Goal: Information Seeking & Learning: Learn about a topic

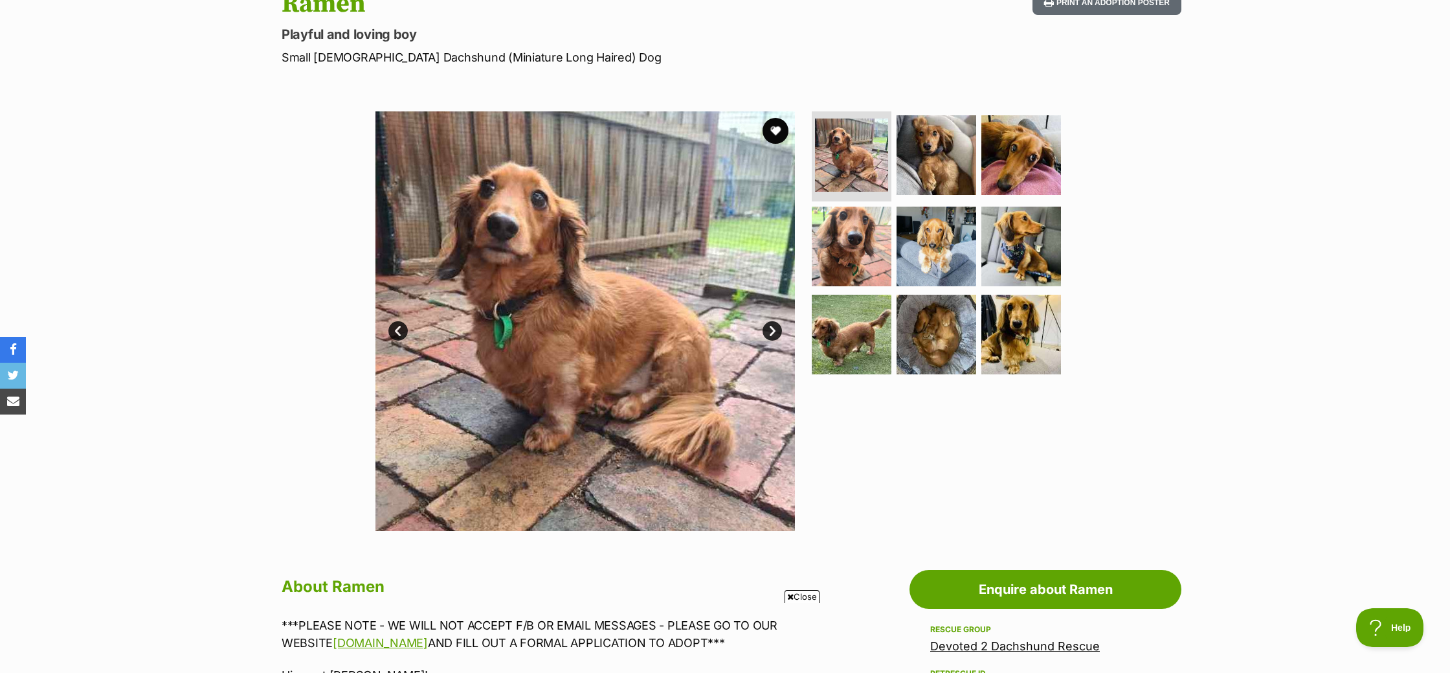
scroll to position [160, 0]
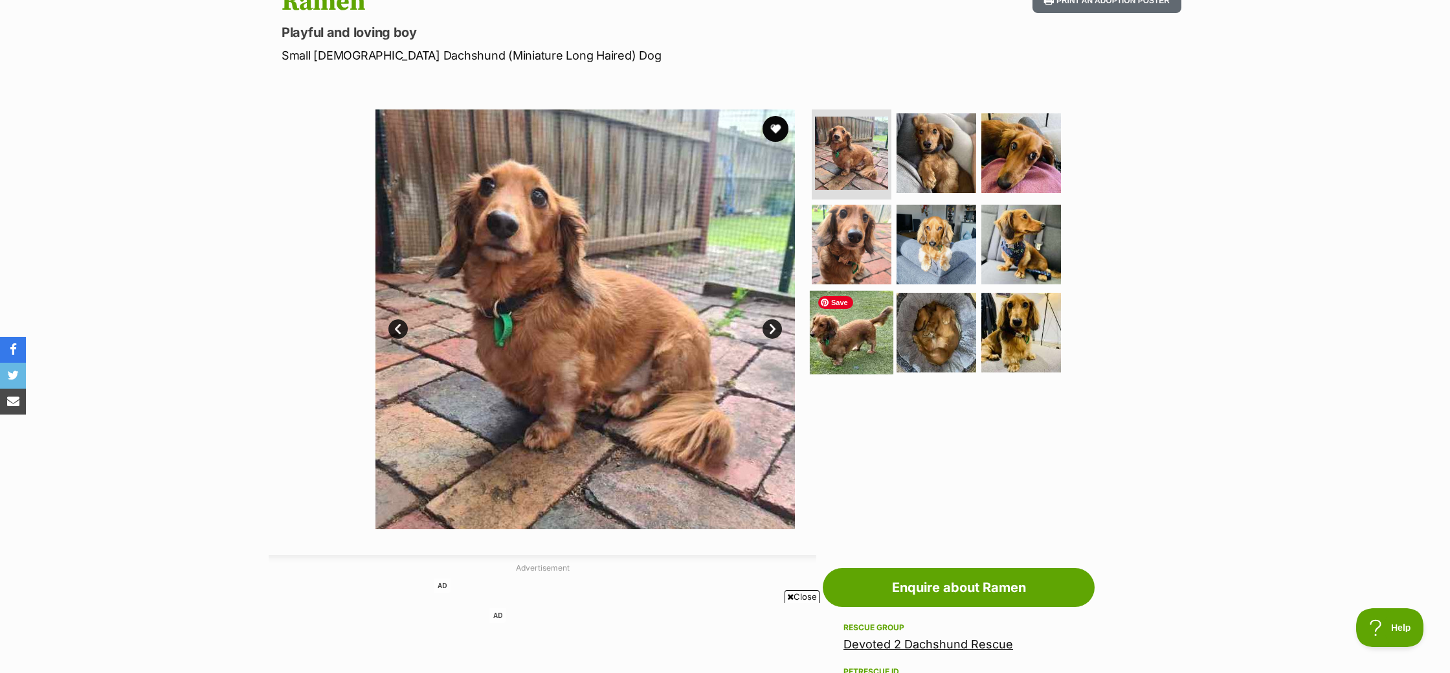
drag, startPoint x: 882, startPoint y: 342, endPoint x: 958, endPoint y: 344, distance: 76.4
click at [882, 342] on img at bounding box center [852, 333] width 84 height 84
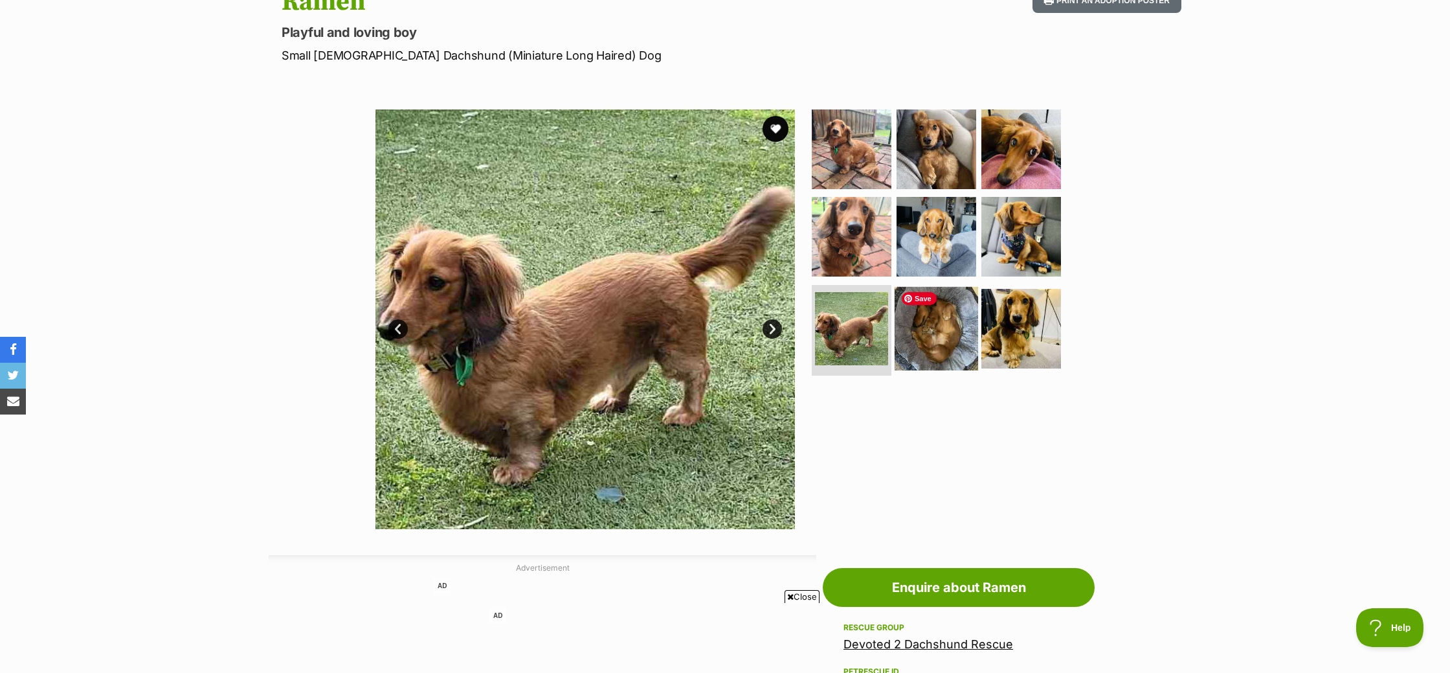
click at [954, 352] on img at bounding box center [937, 329] width 84 height 84
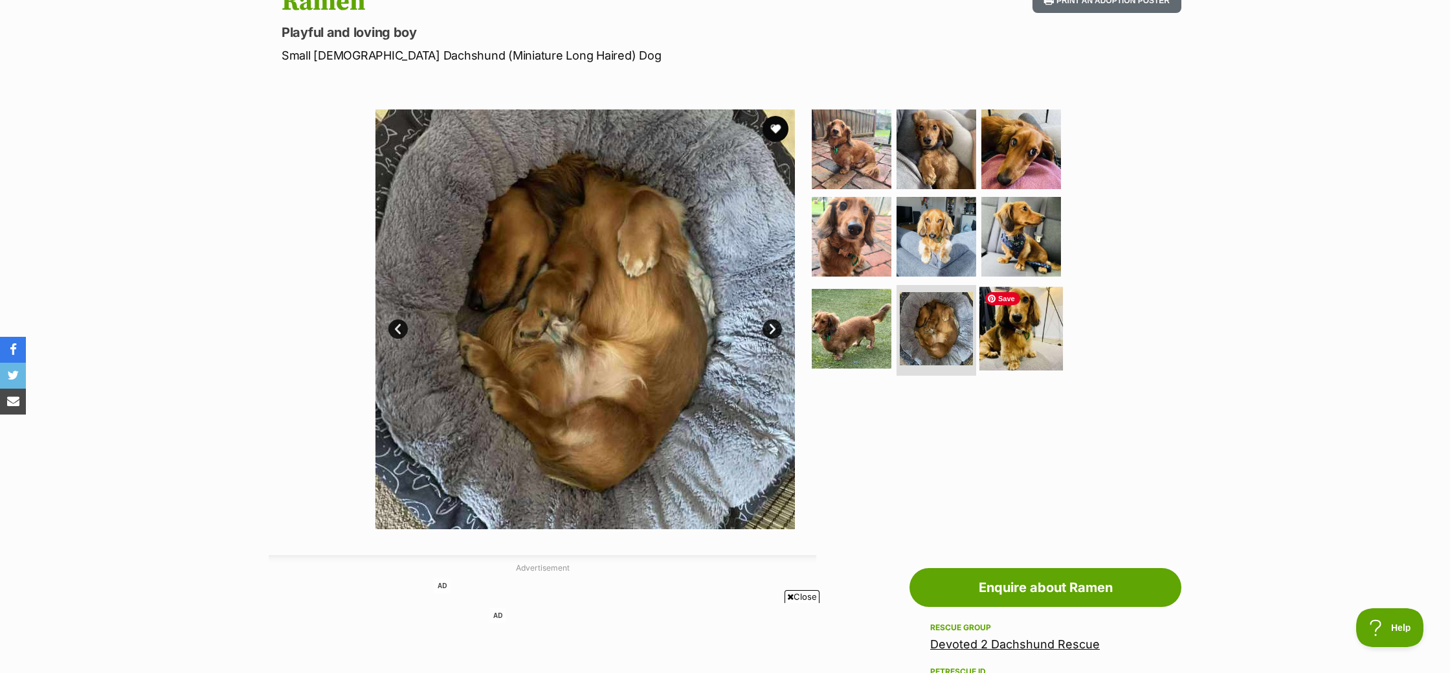
click at [981, 348] on img at bounding box center [1022, 329] width 84 height 84
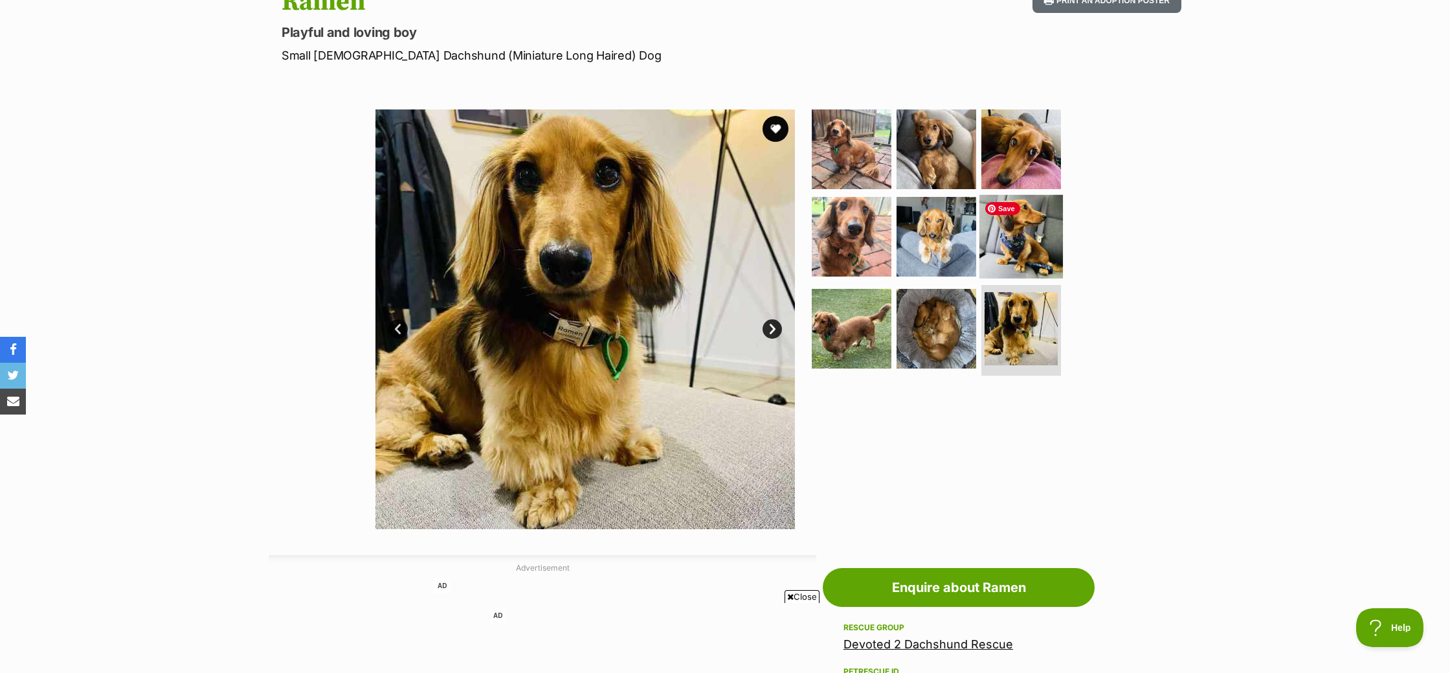
drag, startPoint x: 1007, startPoint y: 248, endPoint x: 994, endPoint y: 247, distance: 13.6
click at [1007, 248] on img at bounding box center [1022, 237] width 84 height 84
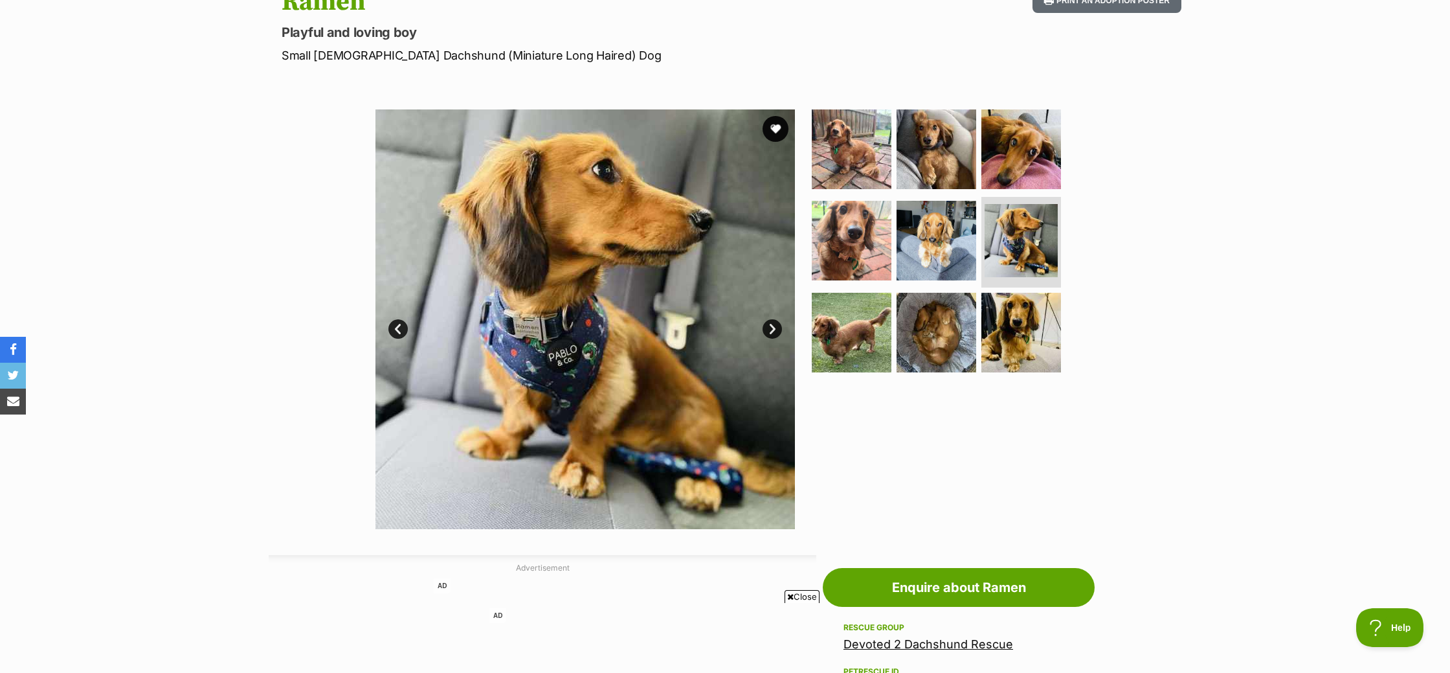
click at [1103, 432] on div "Available 6 of 9 images 6 of 9 images 6 of 9 images 6 of 9 images 6 of 9 images…" at bounding box center [725, 309] width 1450 height 439
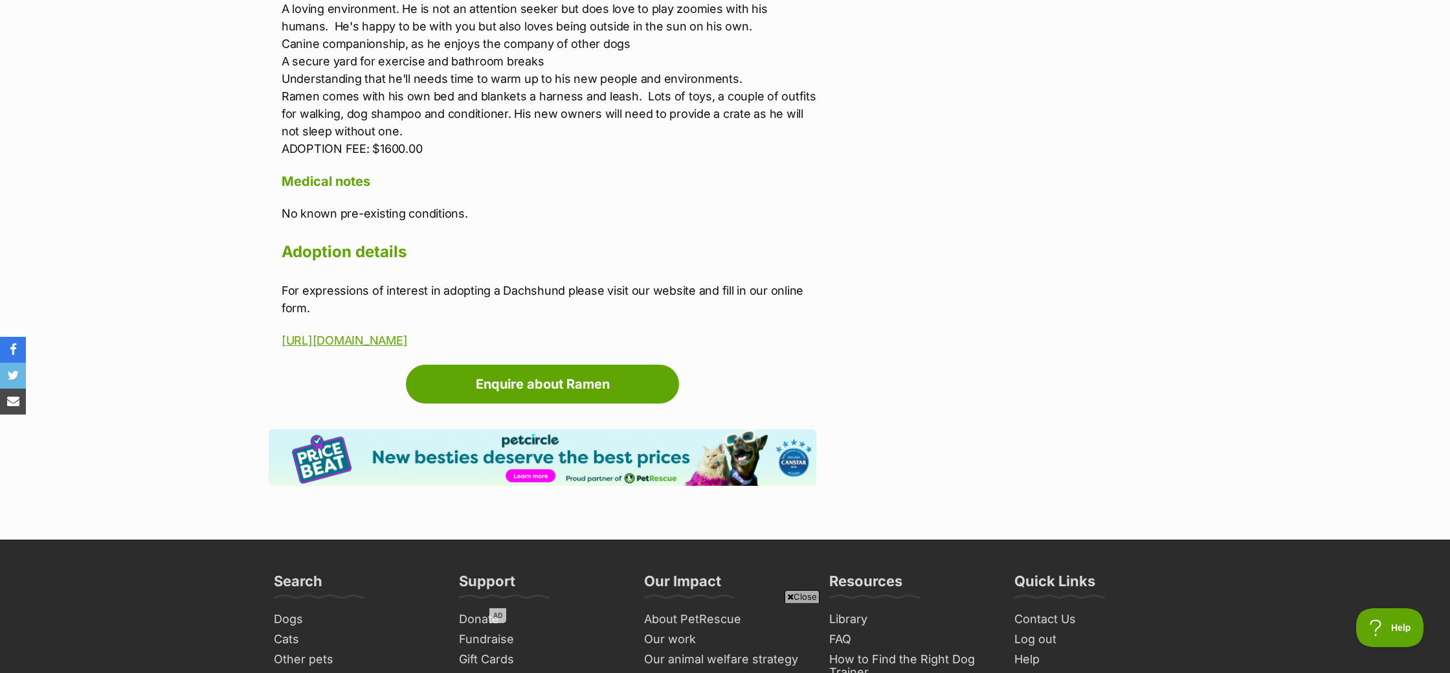
scroll to position [2414, 0]
